Goal: Information Seeking & Learning: Learn about a topic

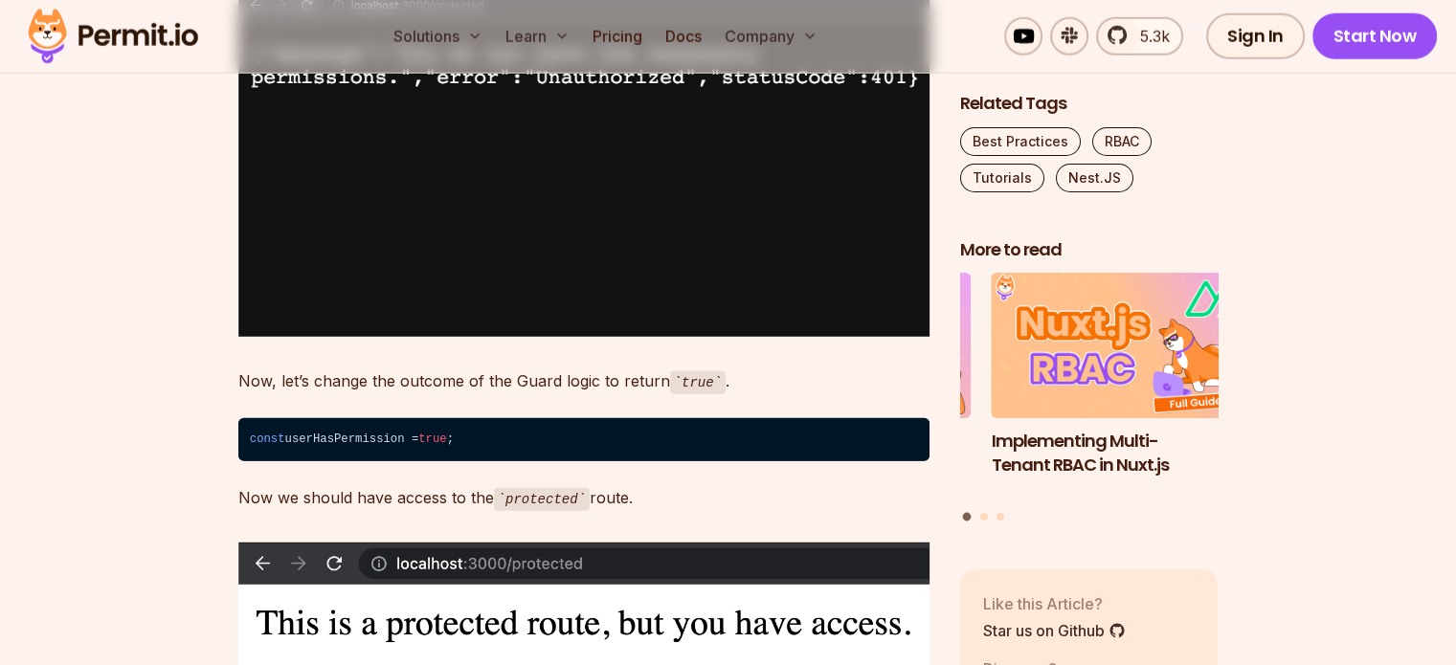
scroll to position [5142, 0]
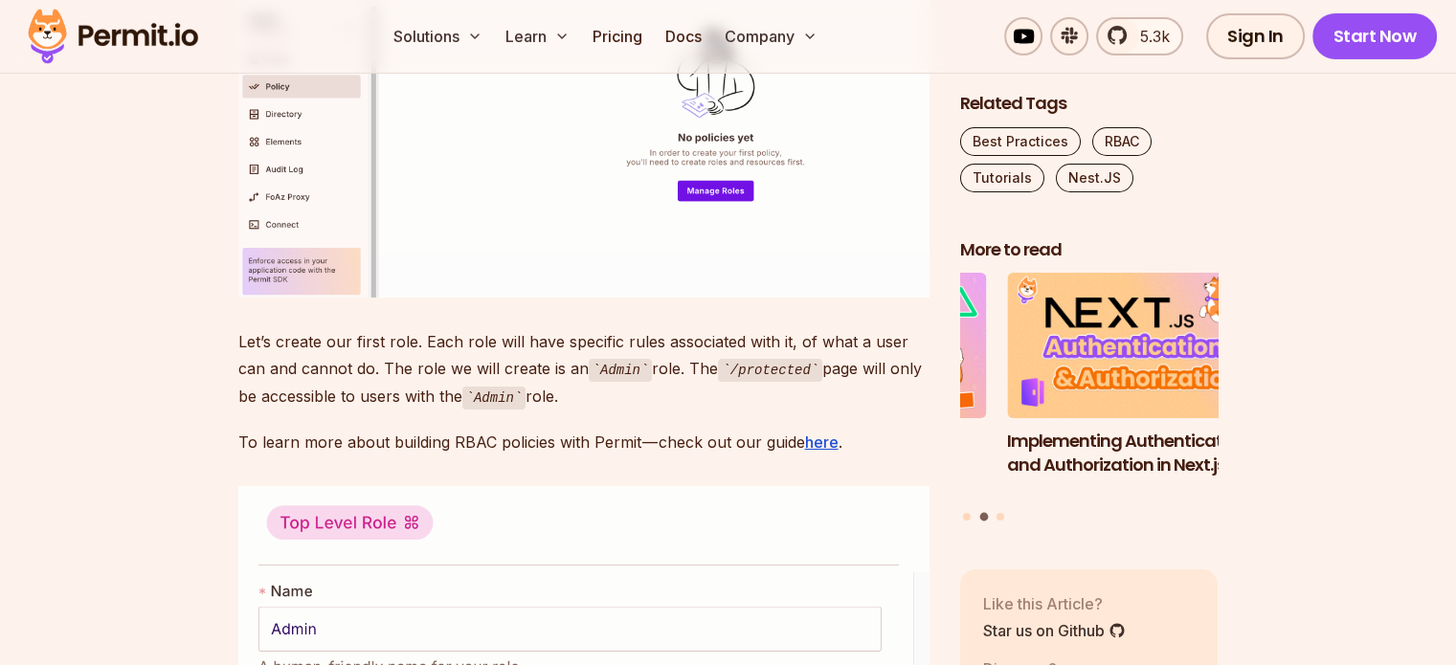
scroll to position [6497, 0]
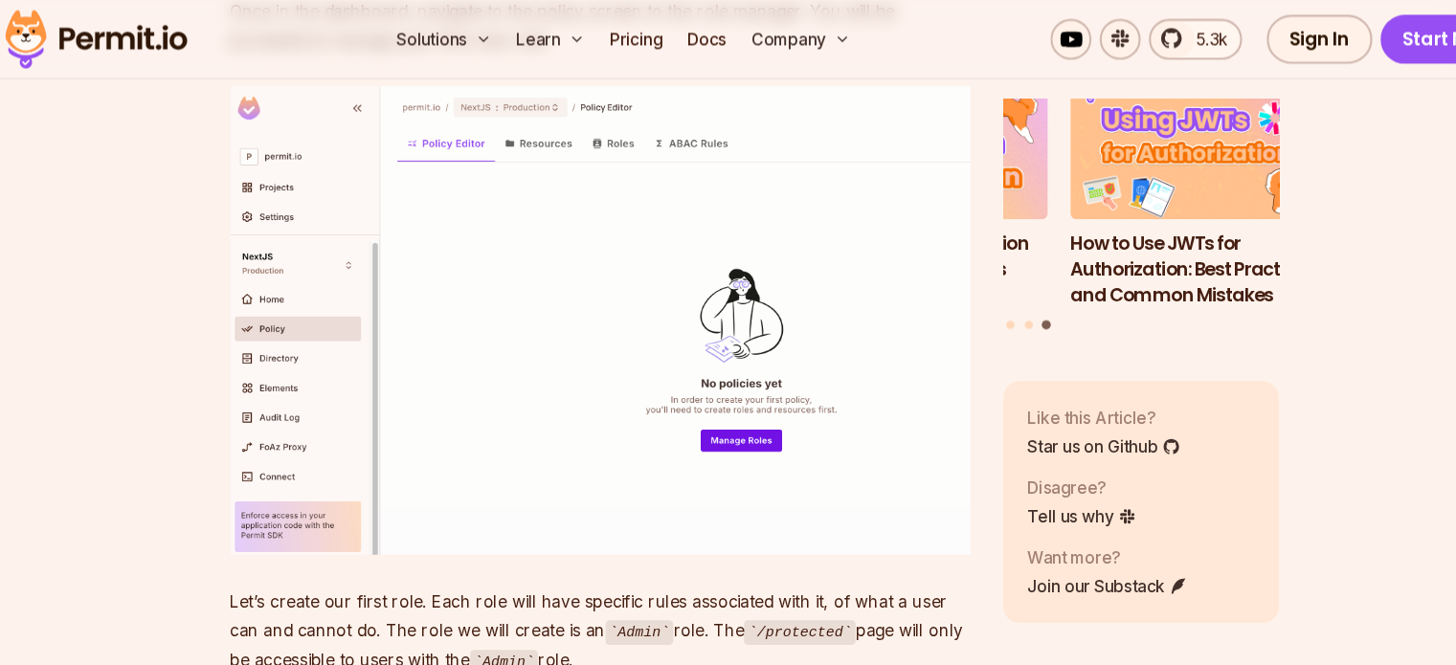
scroll to position [6282, 0]
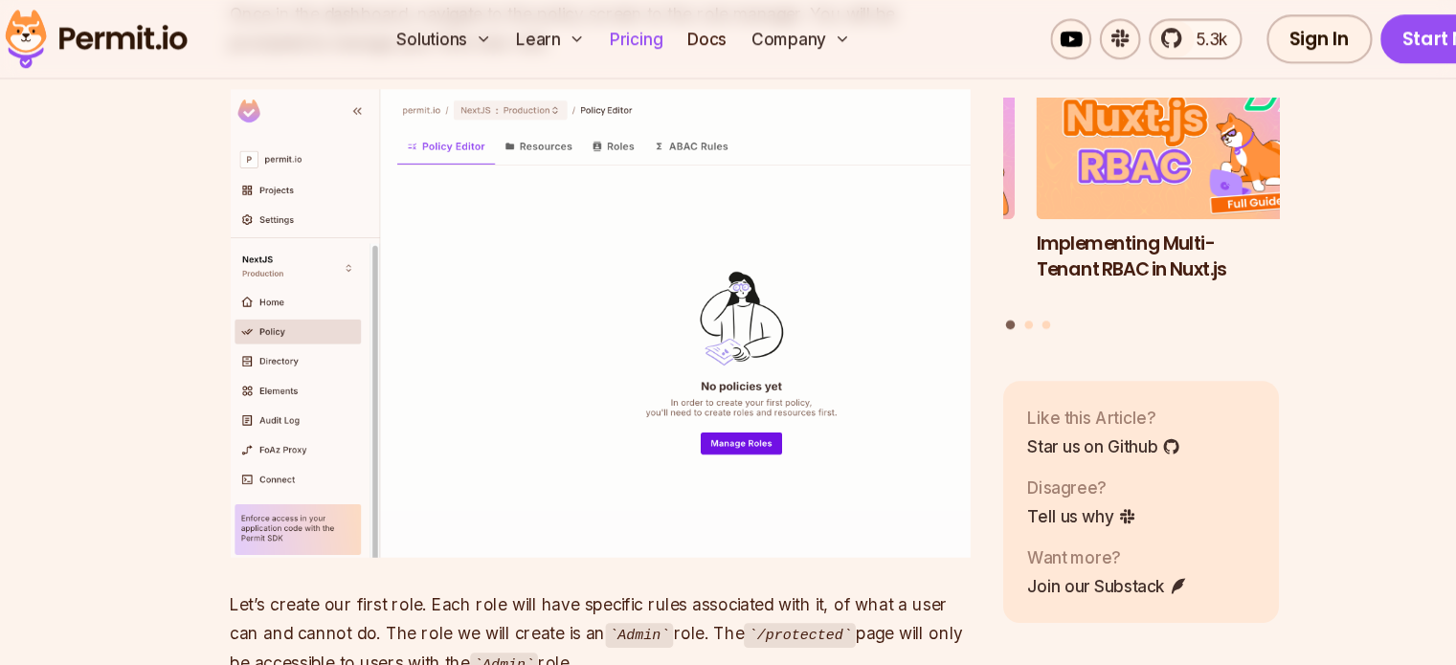
click at [650, 38] on link "Pricing" at bounding box center [617, 36] width 65 height 38
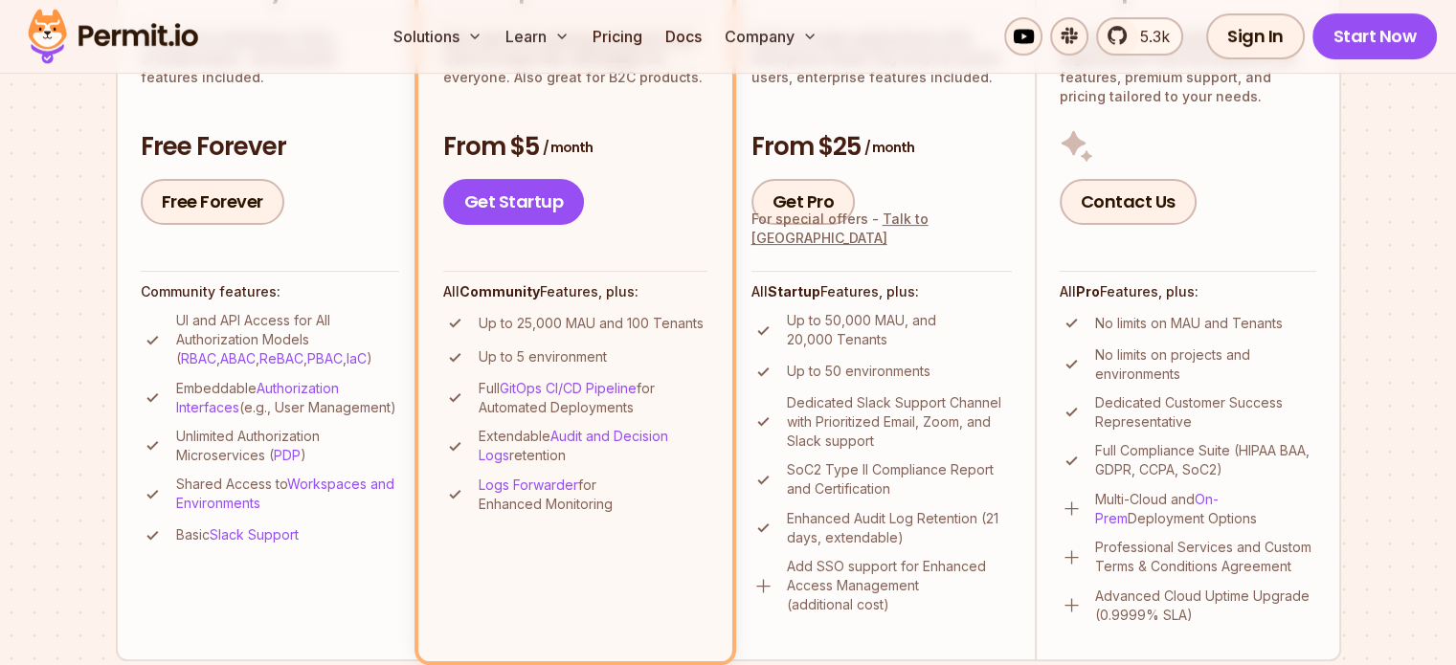
scroll to position [574, 0]
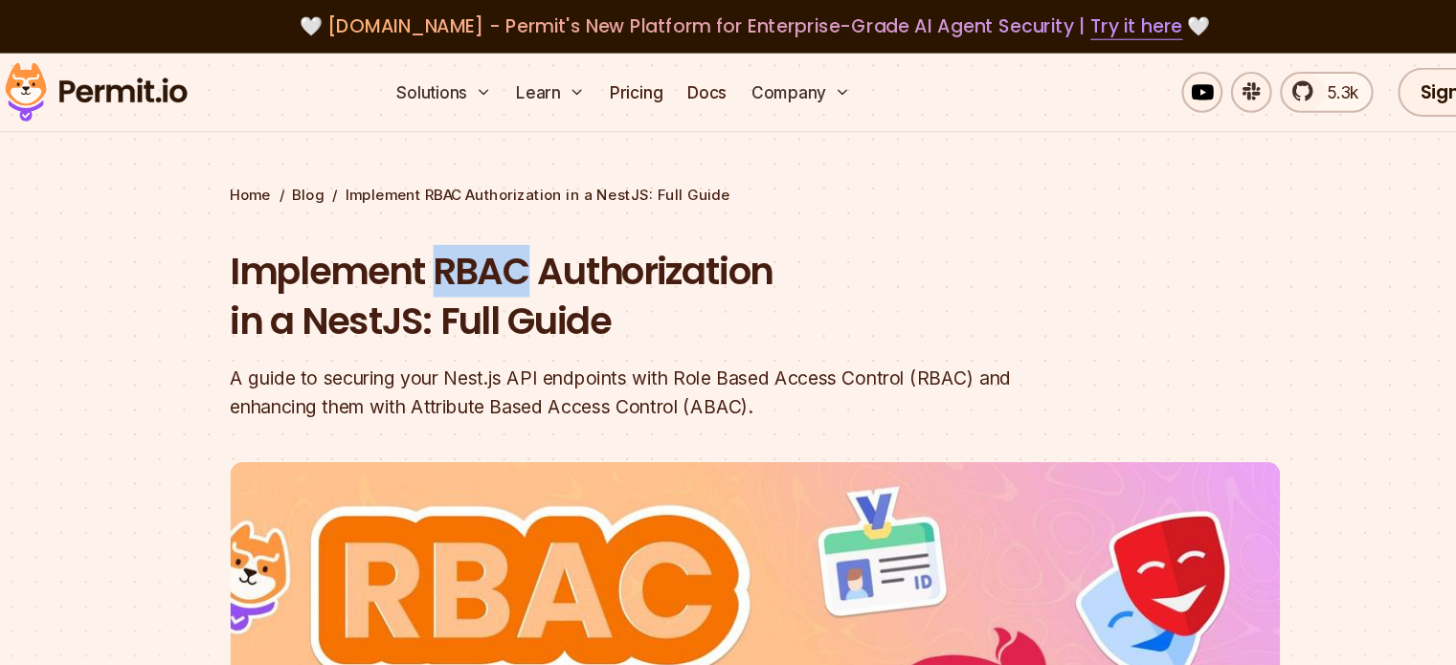
drag, startPoint x: 430, startPoint y: 241, endPoint x: 511, endPoint y: 255, distance: 82.5
click at [511, 255] on h1 "Implement RBAC Authorization in a NestJS: Full Guide" at bounding box center [605, 277] width 735 height 95
copy h1 "RBAC"
click at [1078, 322] on header "Implement RBAC Authorization in a NestJS: Full Guide A guide to securing your N…" at bounding box center [728, 658] width 980 height 856
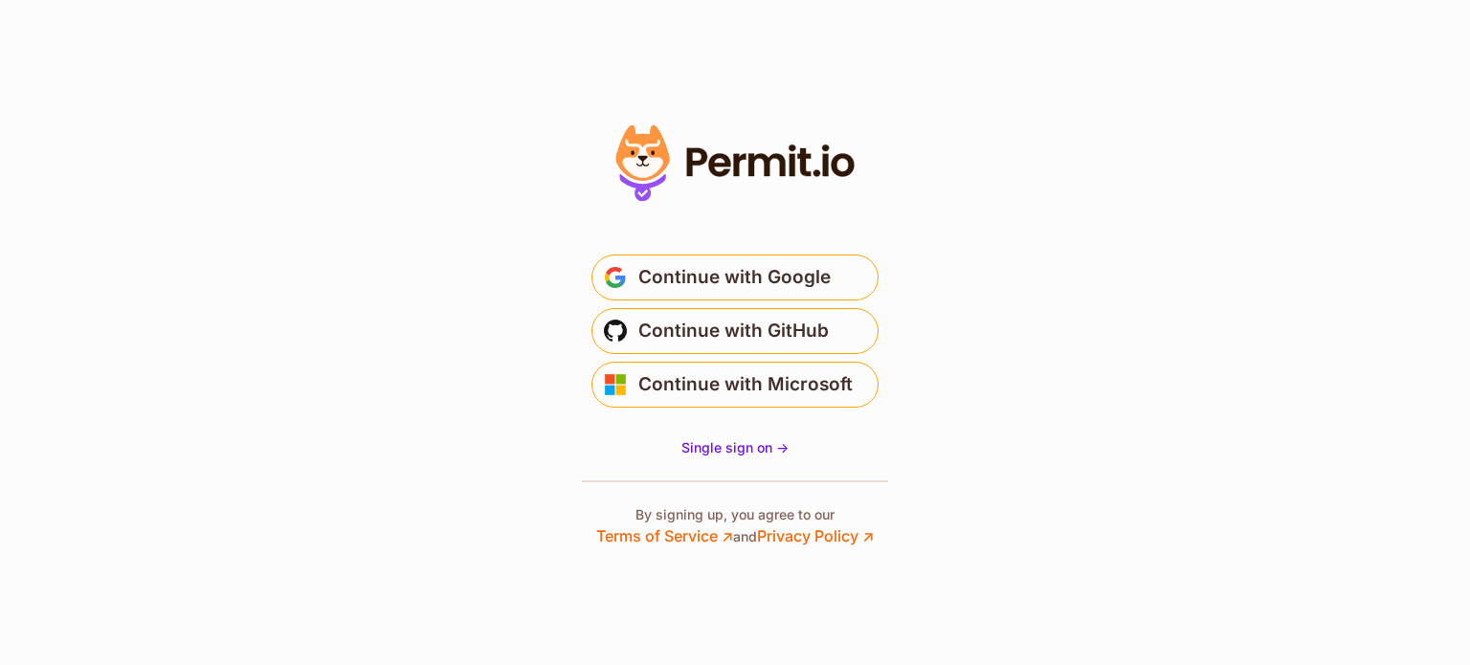
click at [683, 275] on span "Continue with Google" at bounding box center [734, 277] width 192 height 31
